Goal: Use online tool/utility: Utilize a website feature to perform a specific function

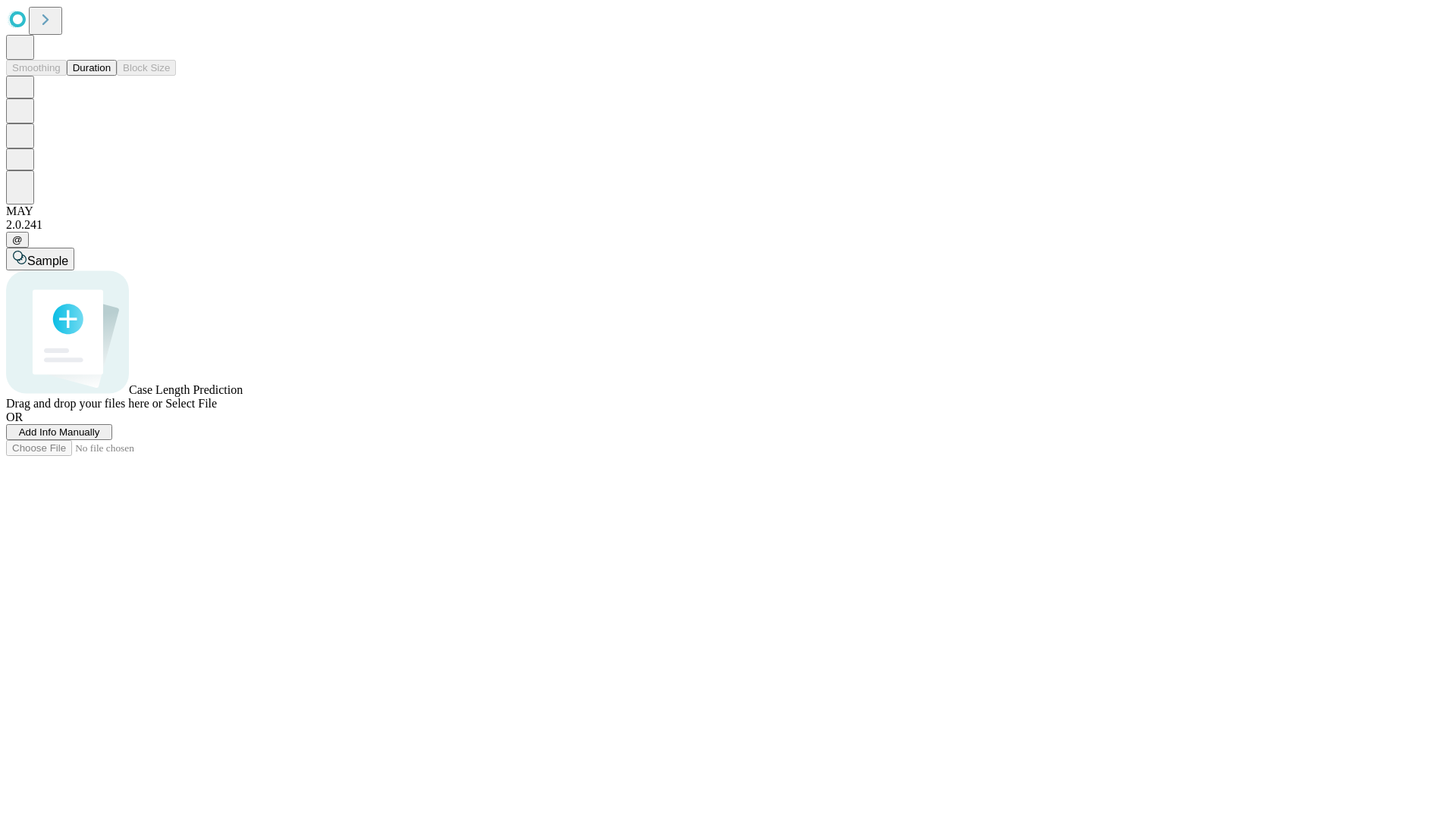
click at [111, 76] on button "Duration" at bounding box center [92, 68] width 50 height 16
click at [217, 410] on span "Select File" at bounding box center [191, 403] width 52 height 12
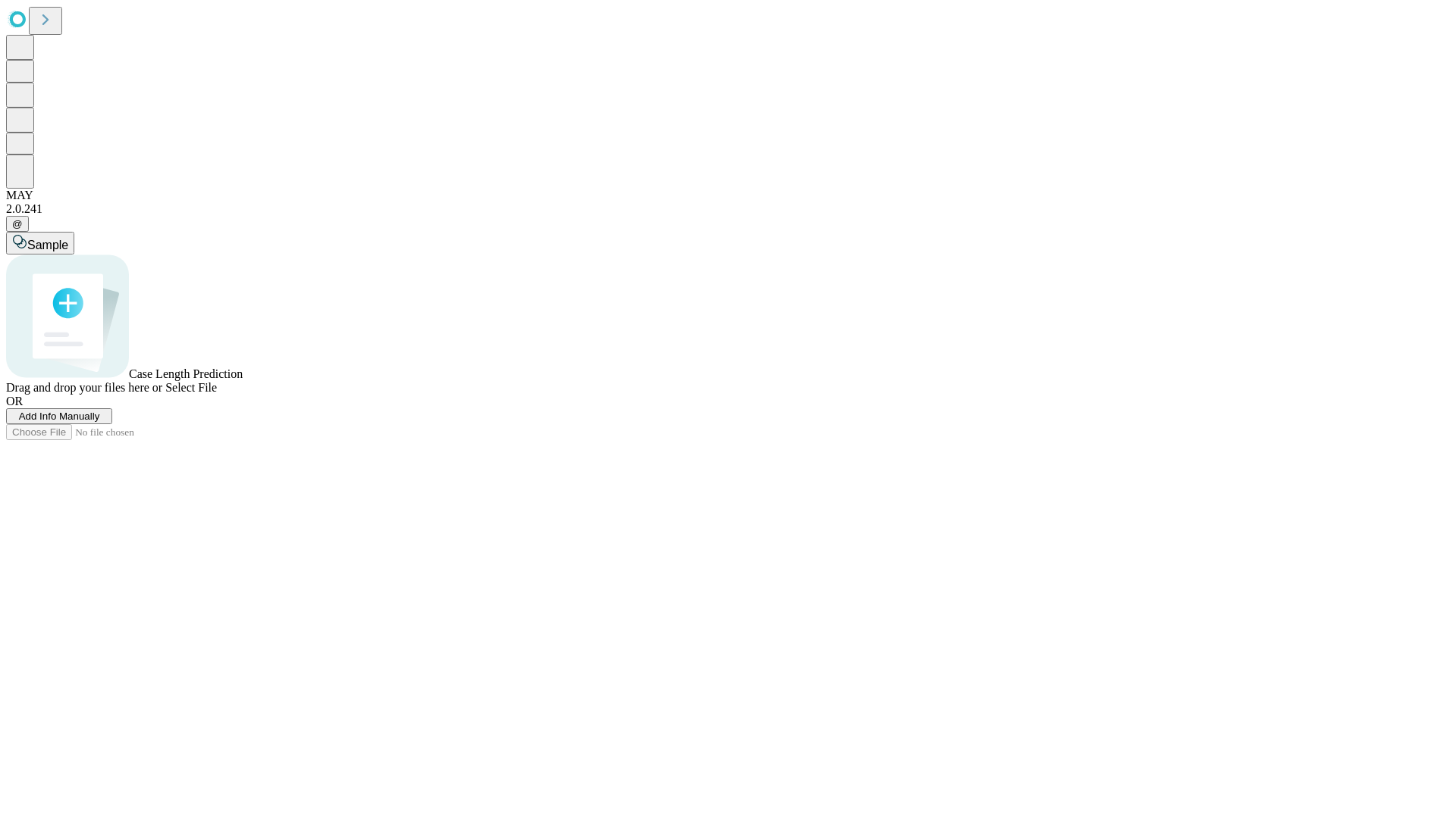
click at [217, 394] on span "Select File" at bounding box center [191, 387] width 52 height 12
